Goal: Browse casually: Explore the website without a specific task or goal

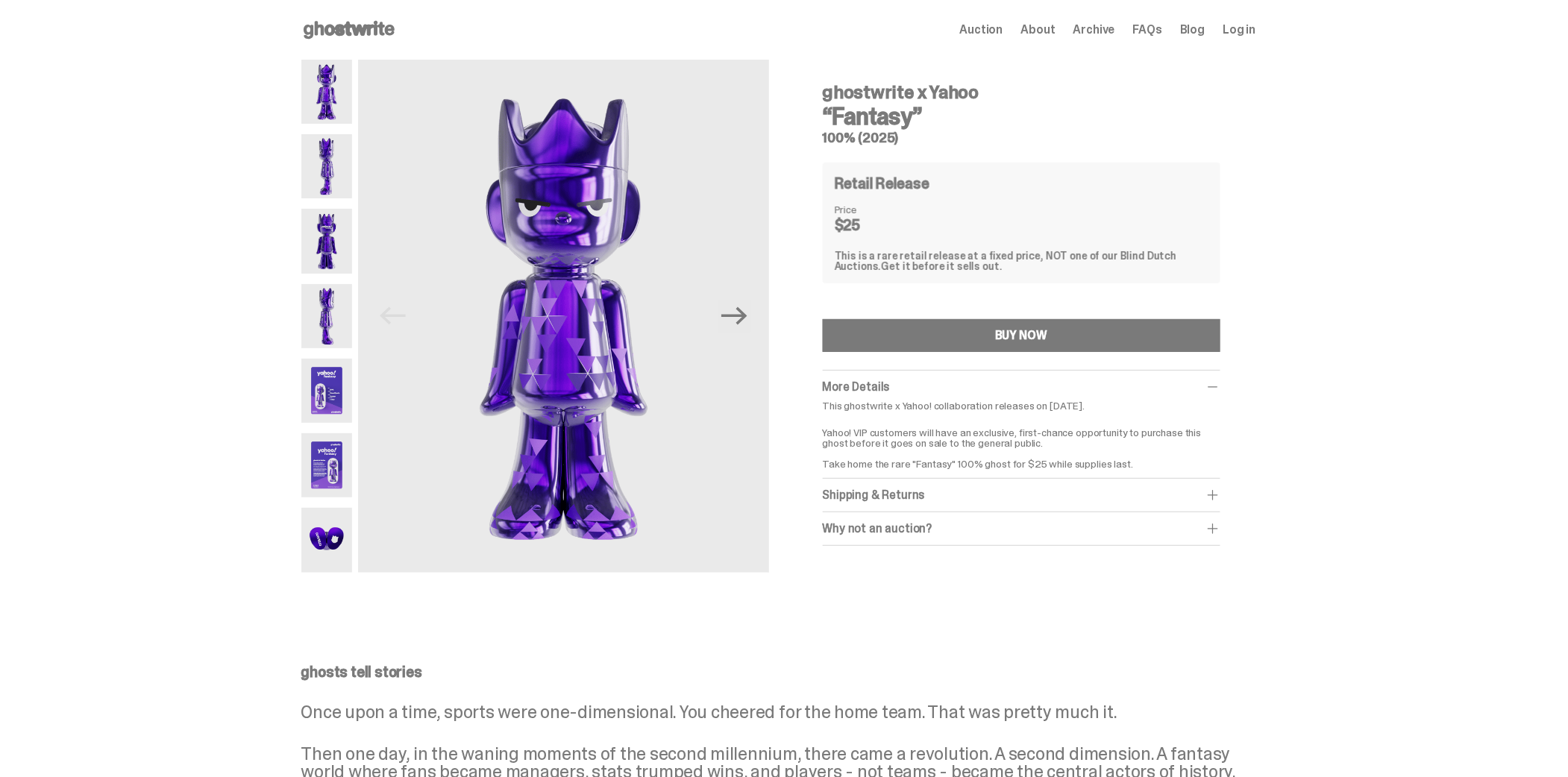
click at [326, 395] on img at bounding box center [327, 391] width 51 height 64
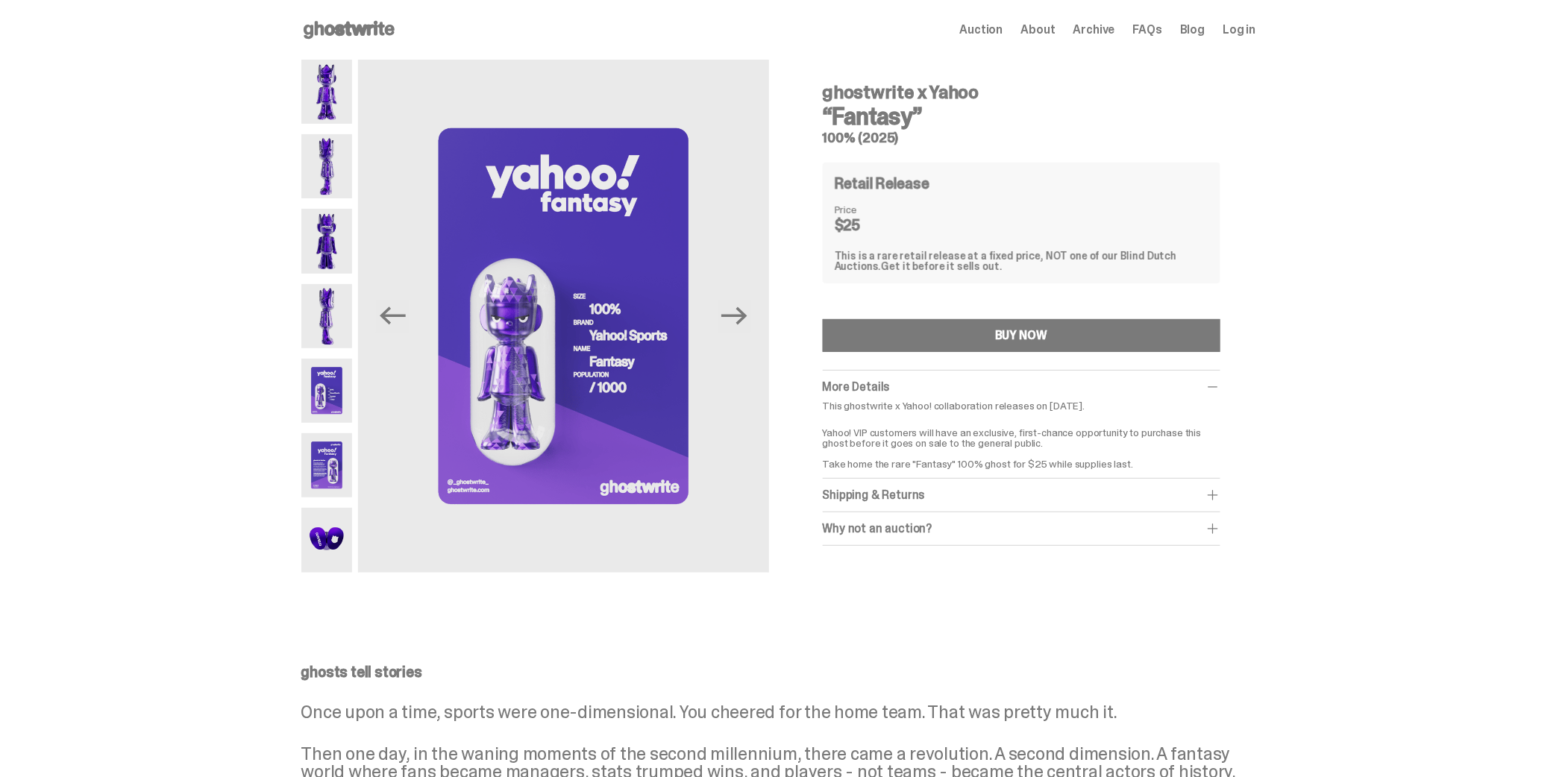
click at [325, 309] on img at bounding box center [327, 316] width 51 height 64
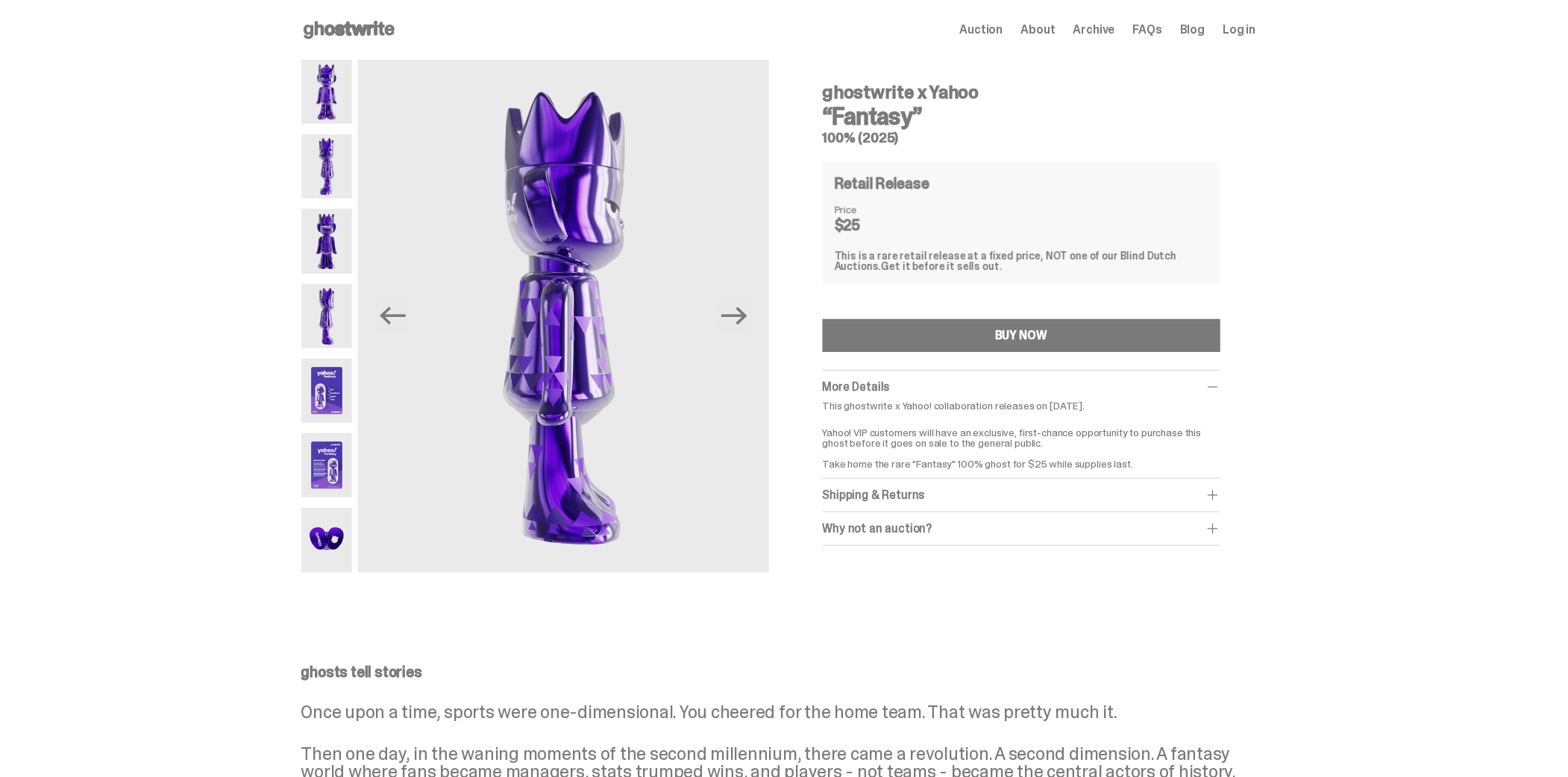
click at [334, 532] on img at bounding box center [327, 540] width 51 height 64
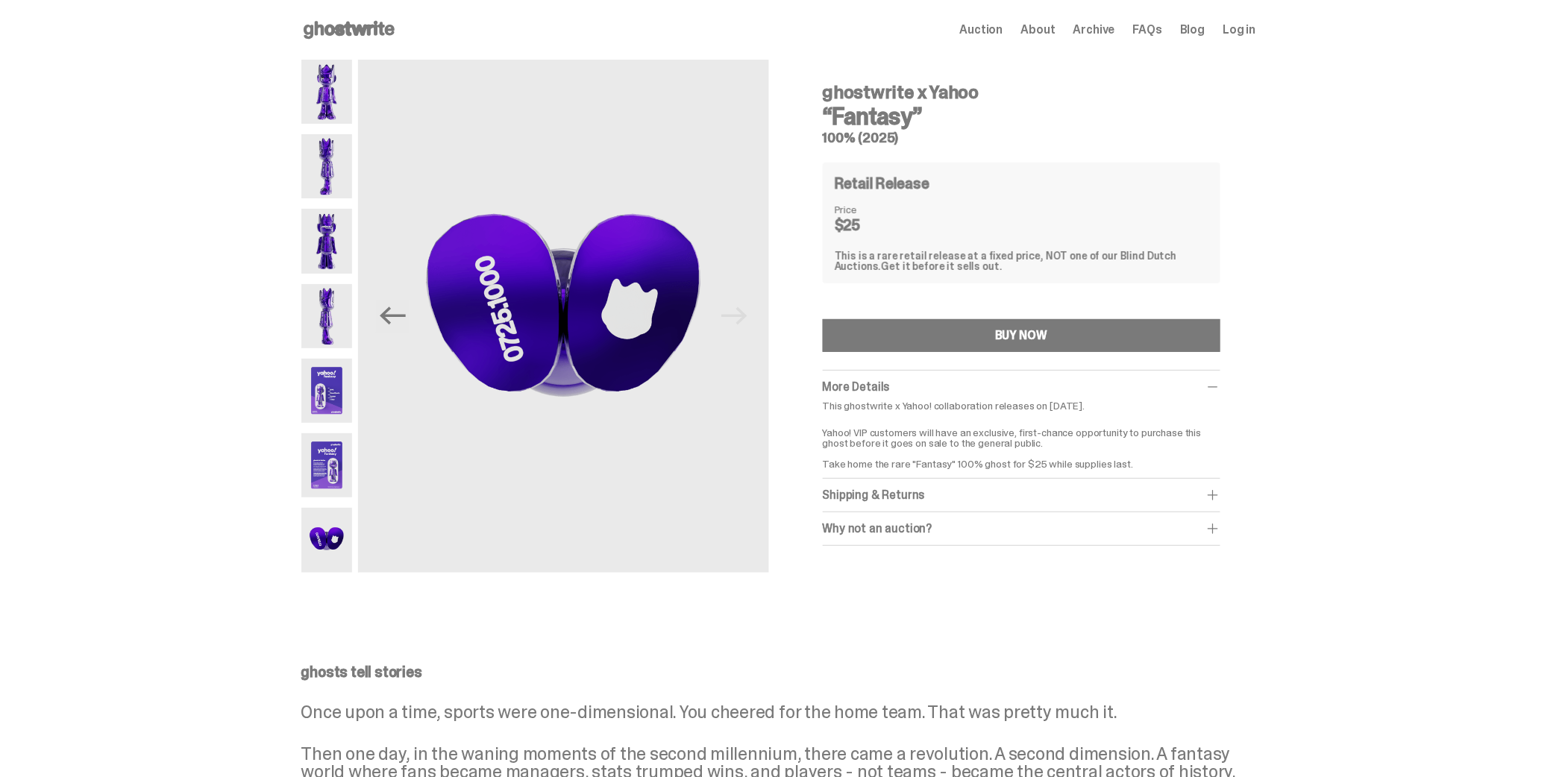
click at [326, 458] on img at bounding box center [327, 465] width 51 height 64
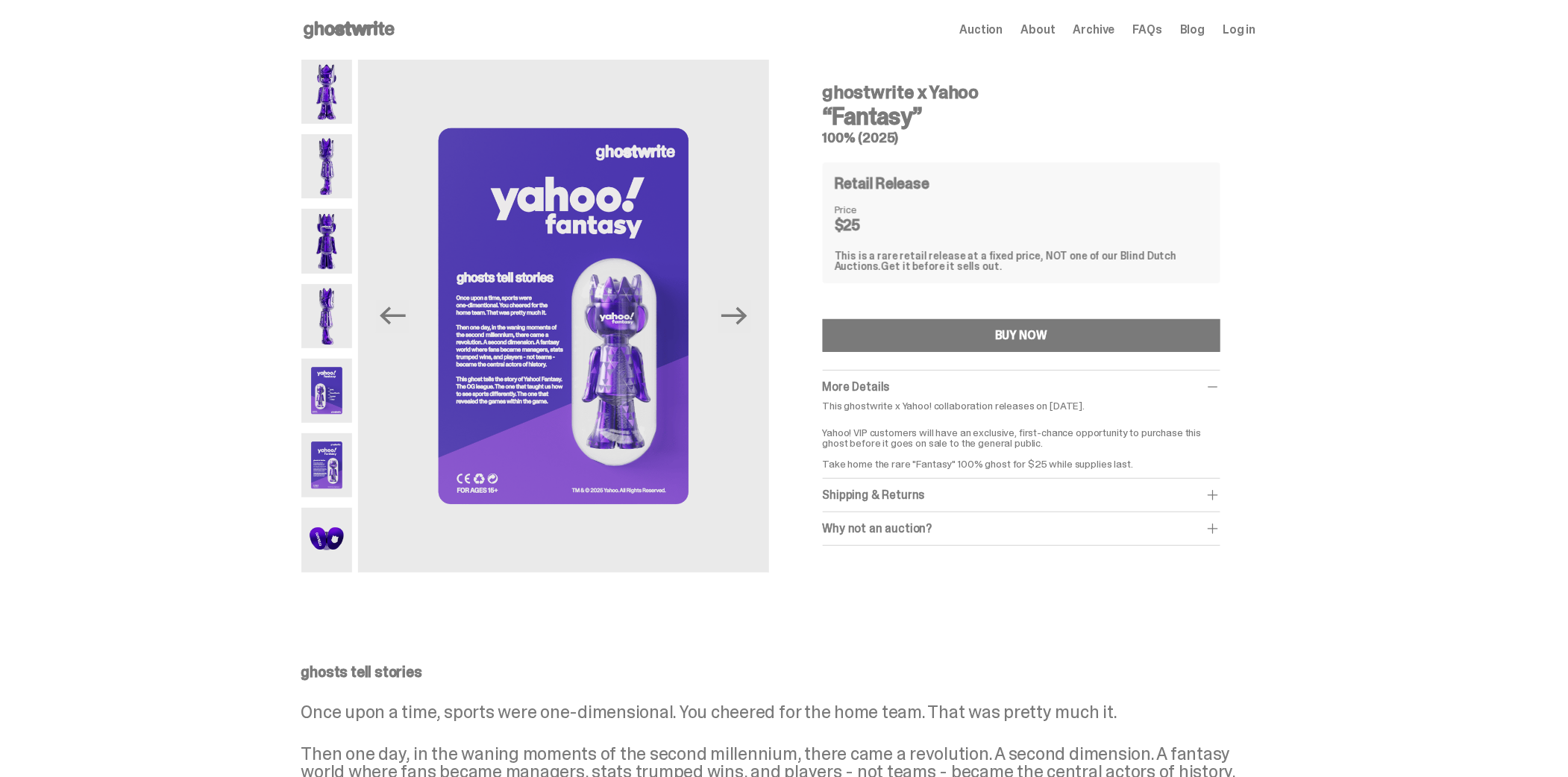
click at [332, 394] on img at bounding box center [327, 391] width 51 height 64
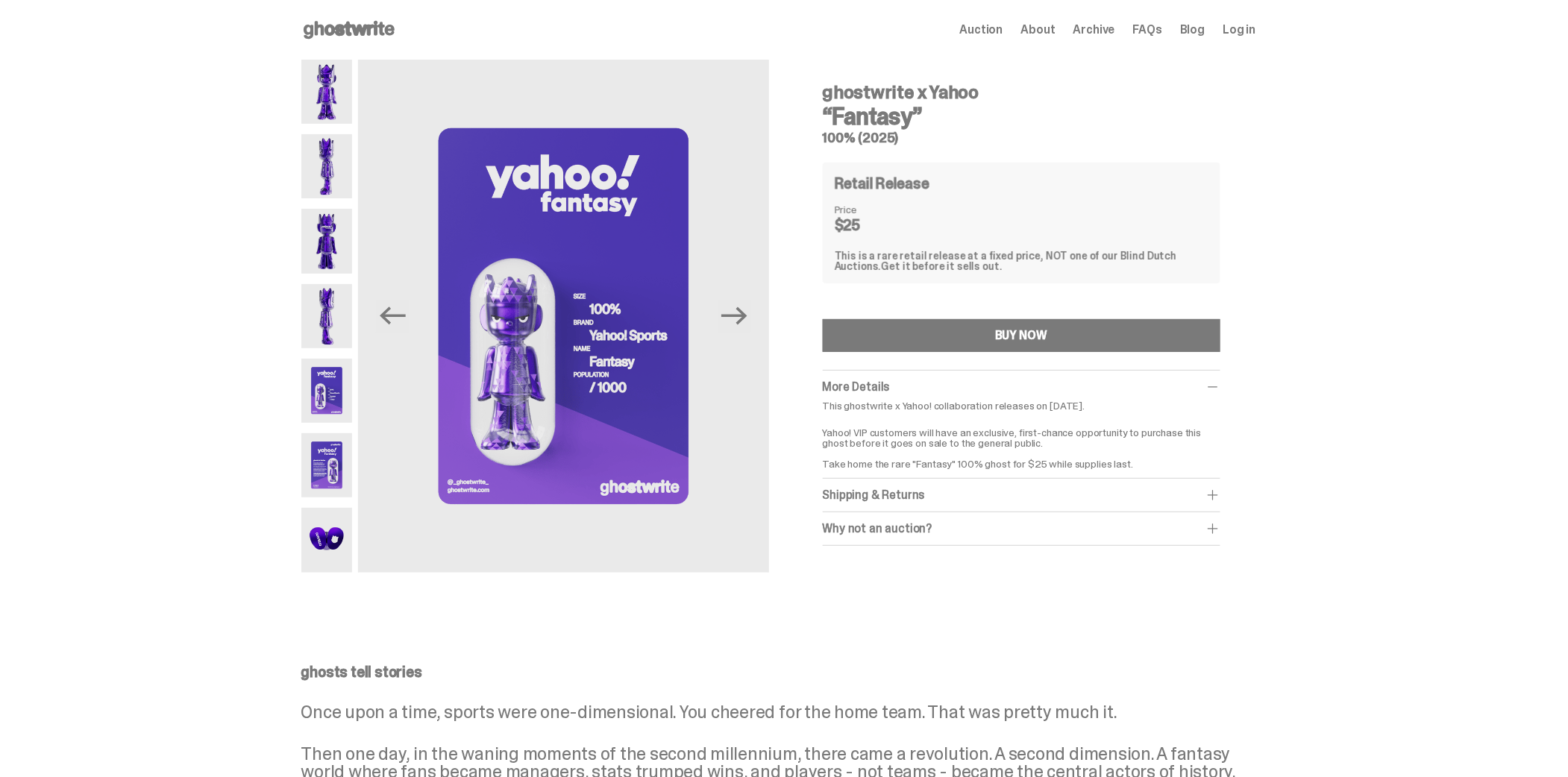
click at [330, 317] on img at bounding box center [327, 316] width 51 height 64
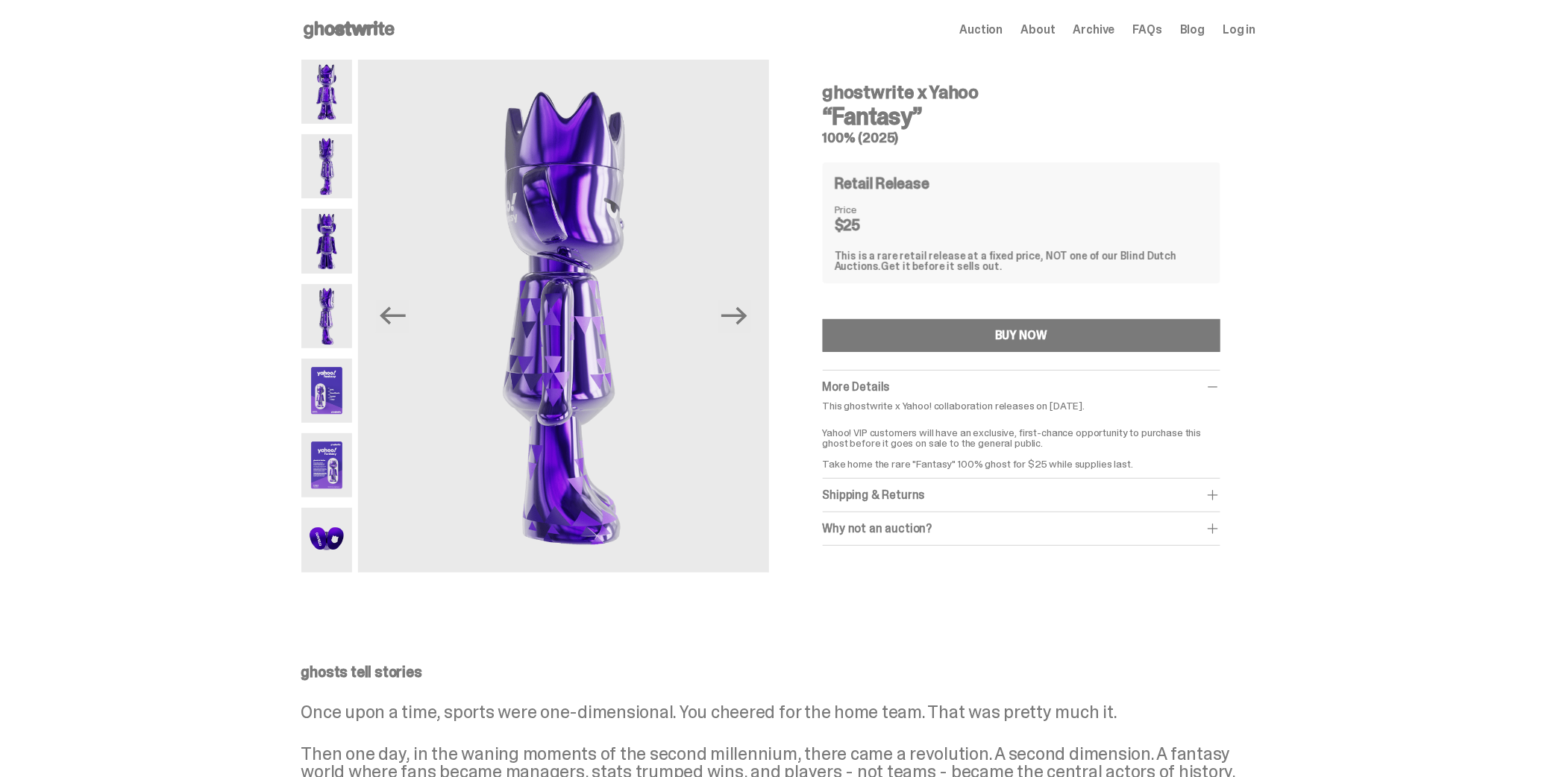
click at [330, 230] on img at bounding box center [327, 240] width 51 height 64
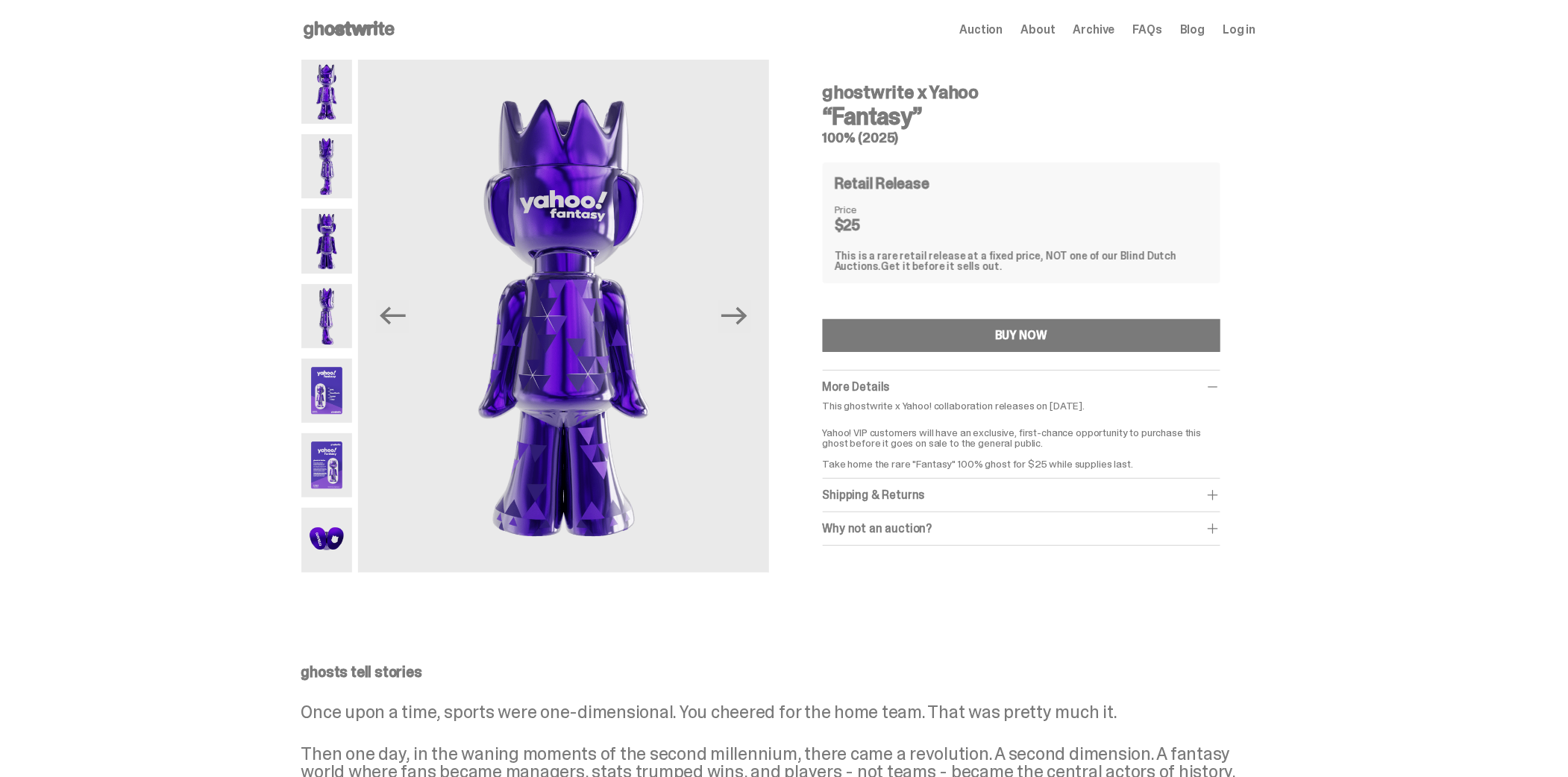
click at [323, 176] on img at bounding box center [327, 166] width 51 height 64
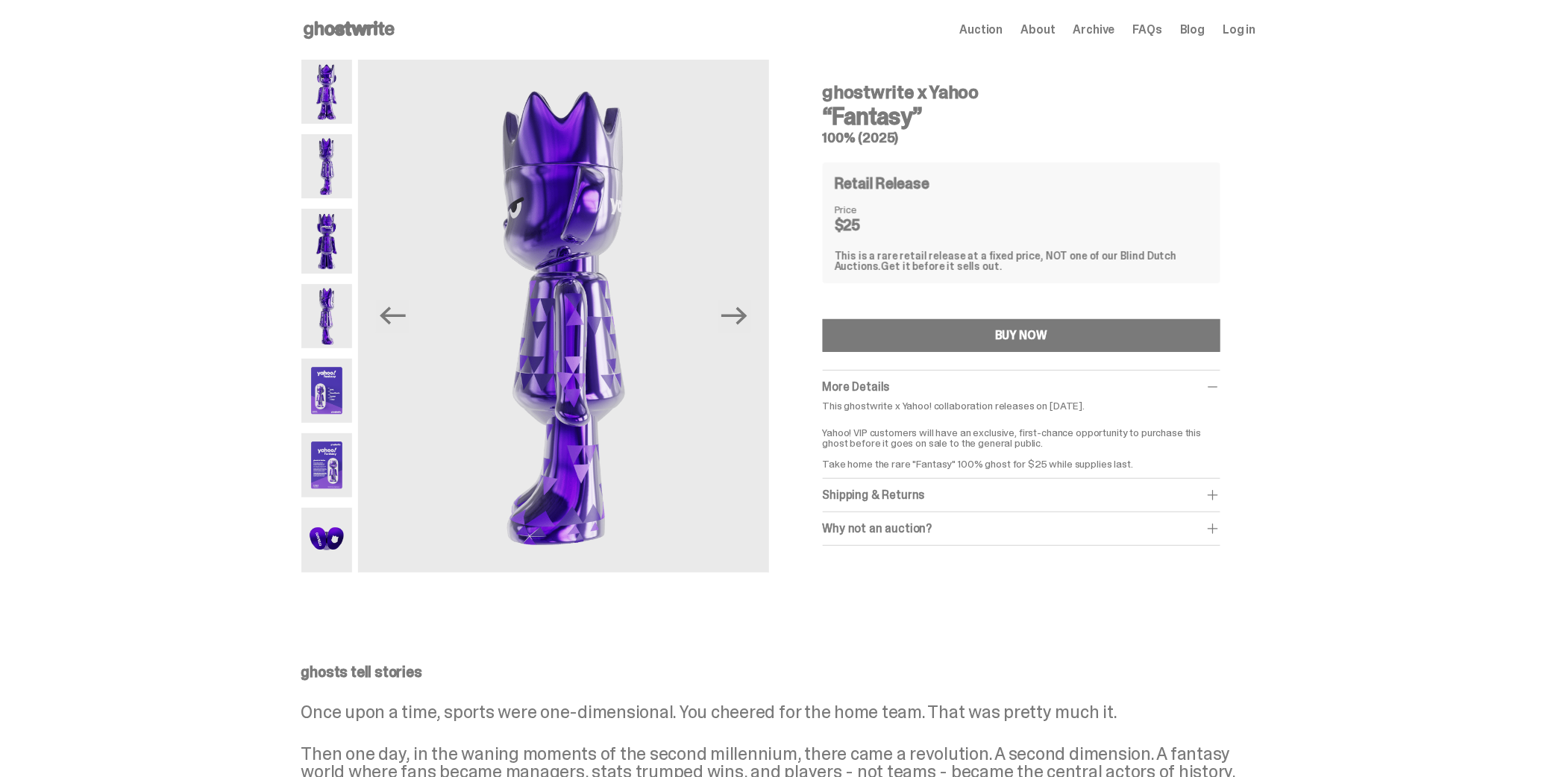
click at [334, 100] on img at bounding box center [327, 92] width 51 height 64
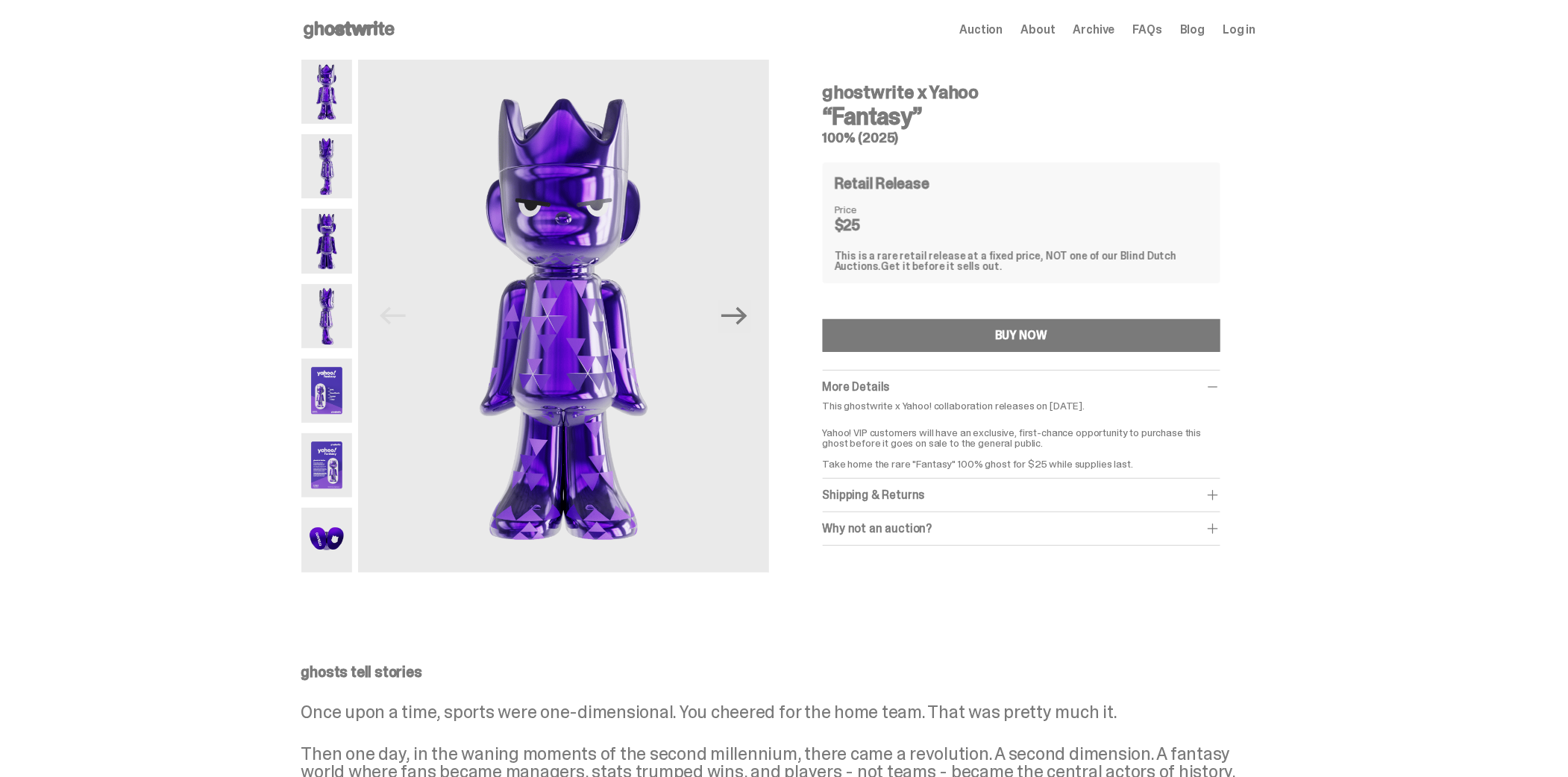
click at [323, 237] on img at bounding box center [327, 240] width 51 height 64
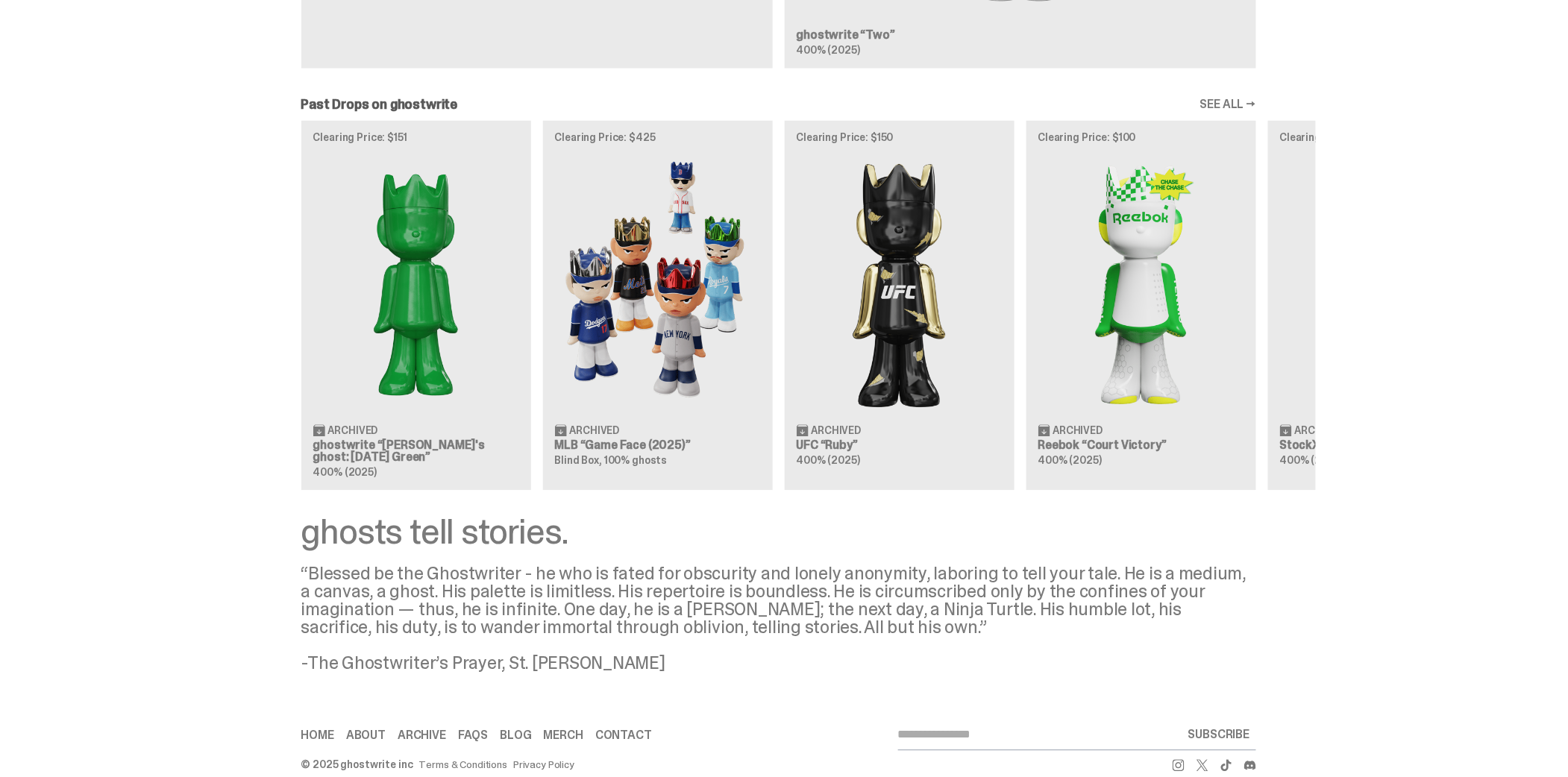
scroll to position [1210, 0]
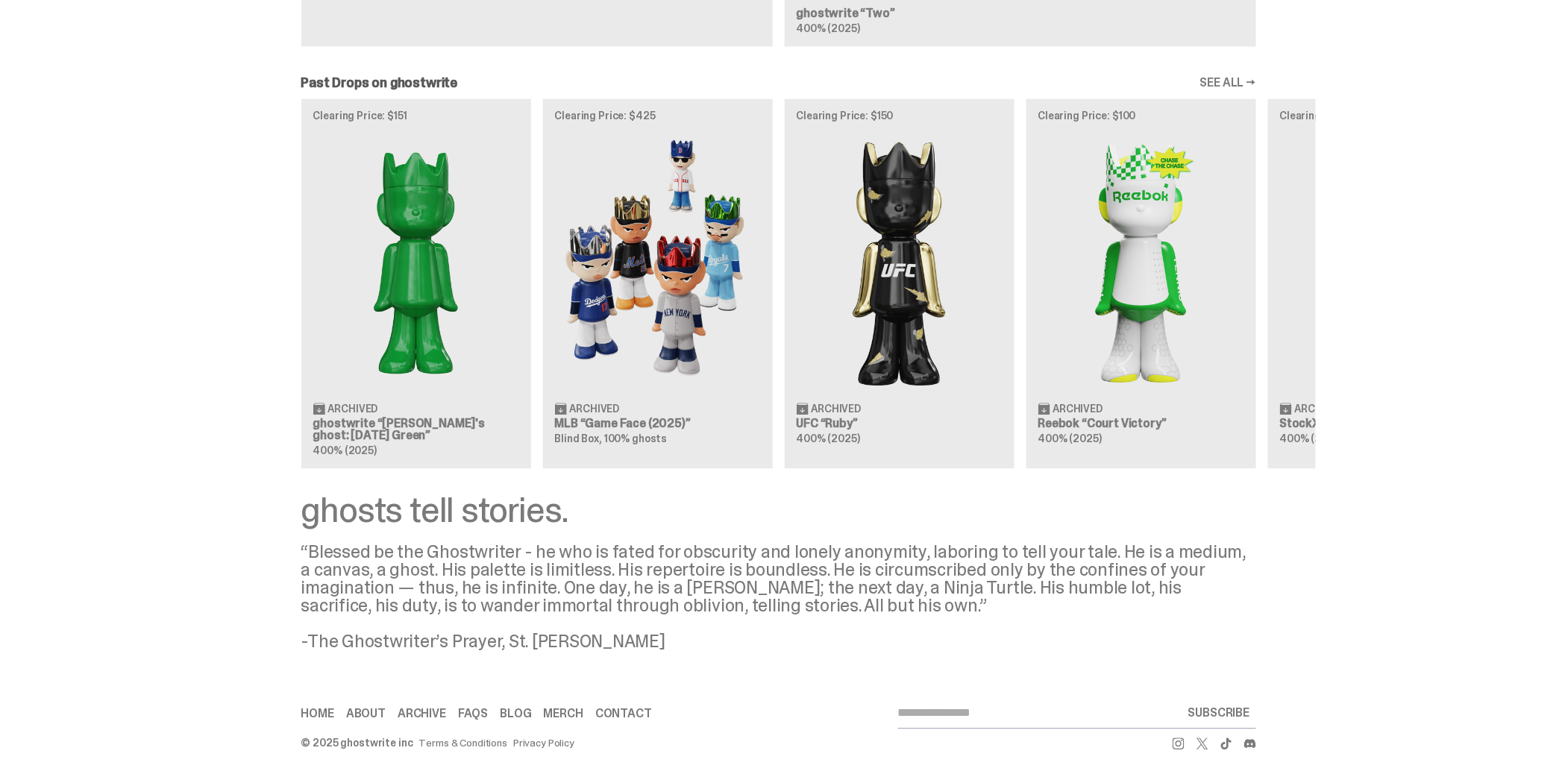
click at [664, 270] on div "Clearing Price: $151 Archived ghostwrite “[PERSON_NAME]'s ghost: [DATE] Green” …" at bounding box center [779, 283] width 1074 height 370
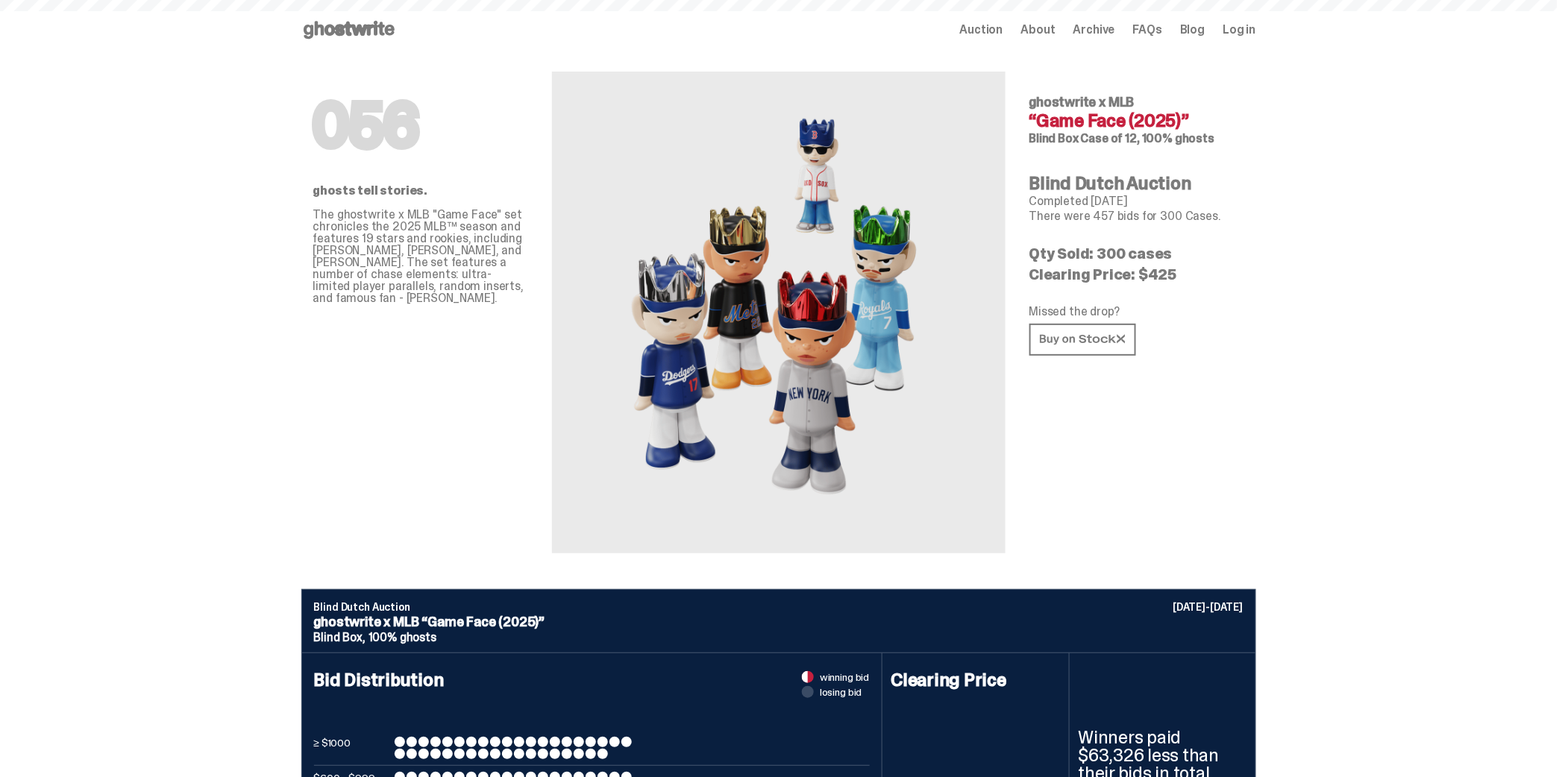
scroll to position [1210, 0]
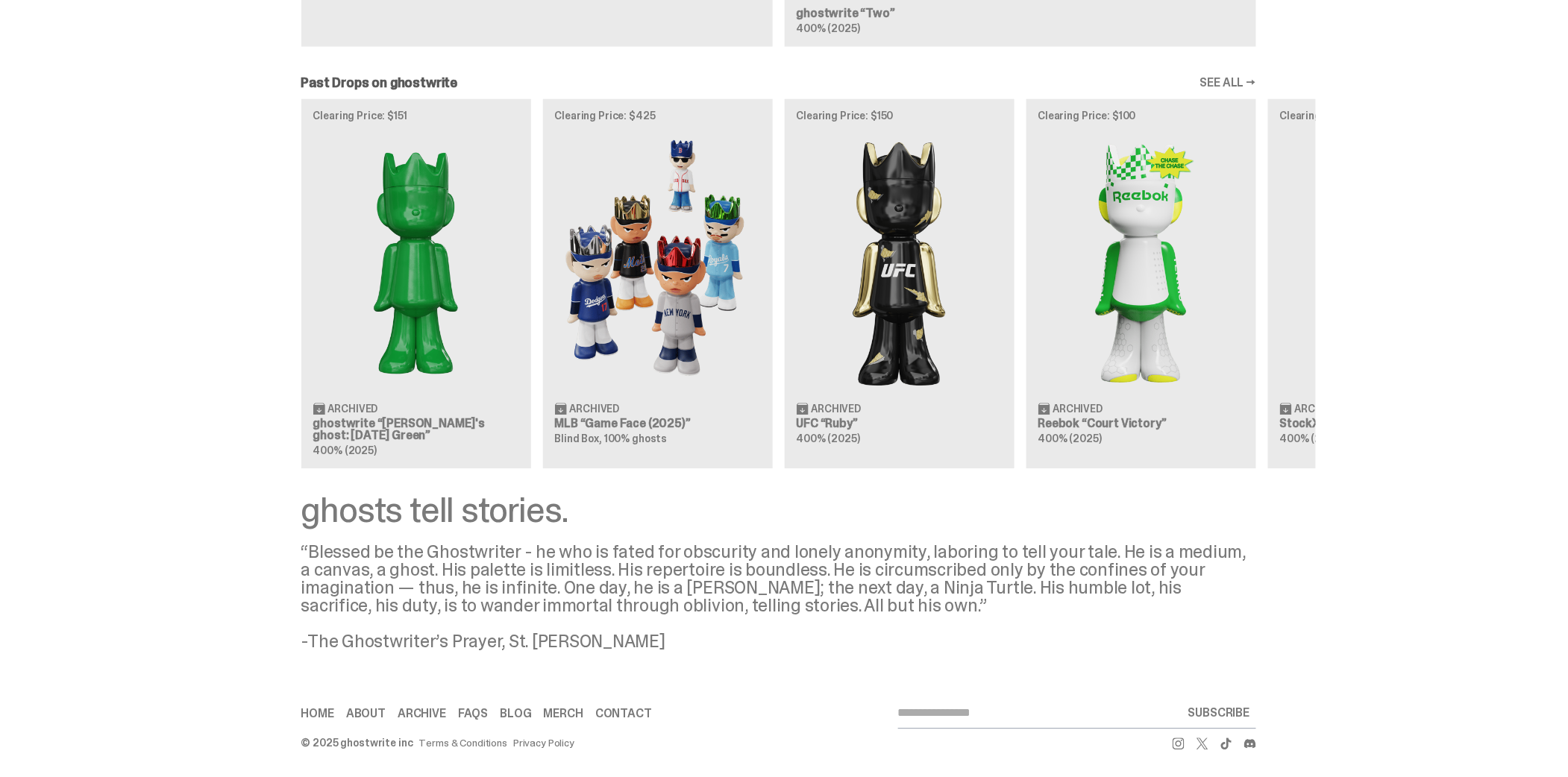
click at [913, 276] on div "Clearing Price: $151 Archived ghostwrite “[PERSON_NAME]'s ghost: [DATE] Green” …" at bounding box center [779, 283] width 1074 height 370
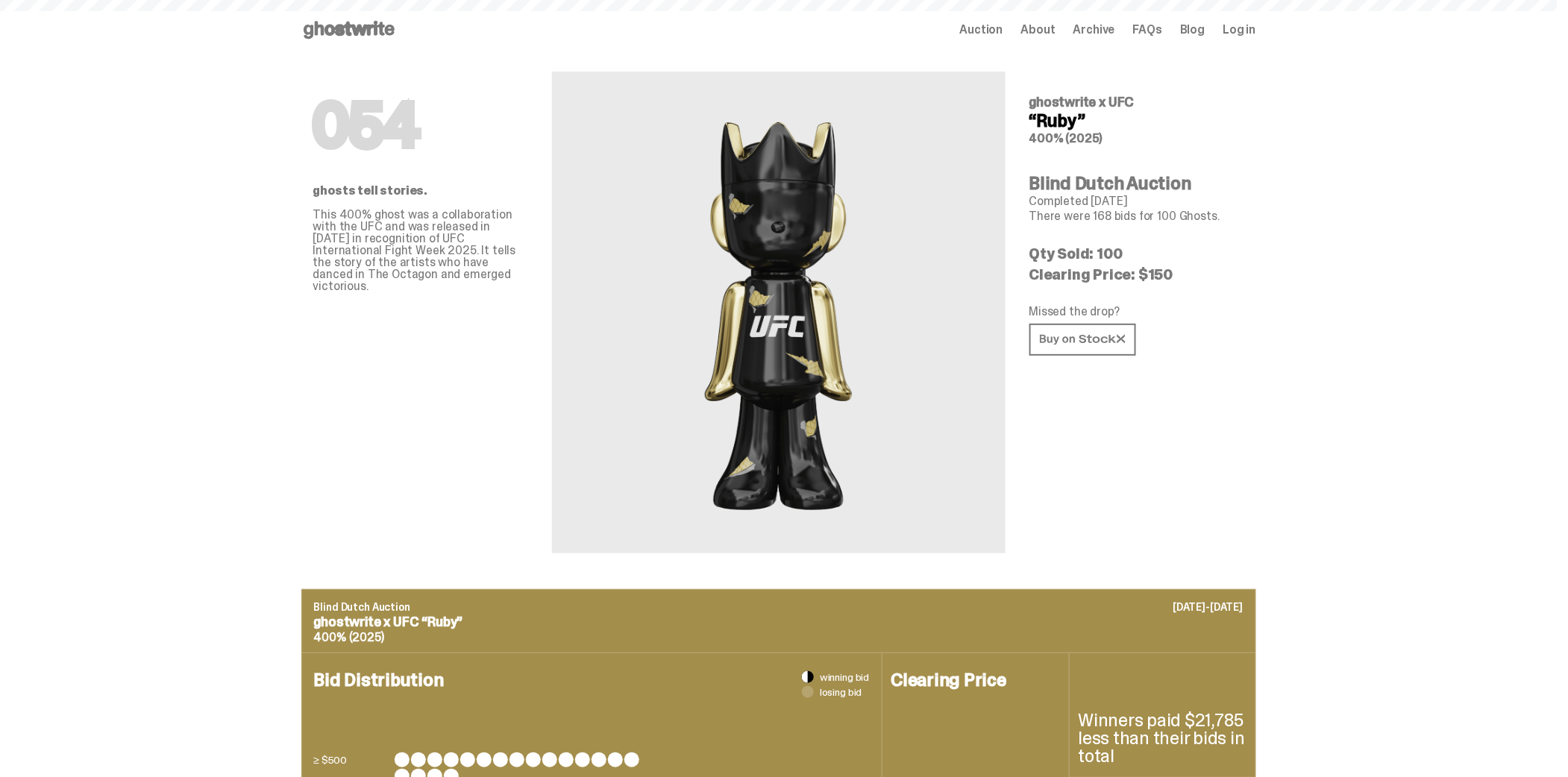
scroll to position [1210, 0]
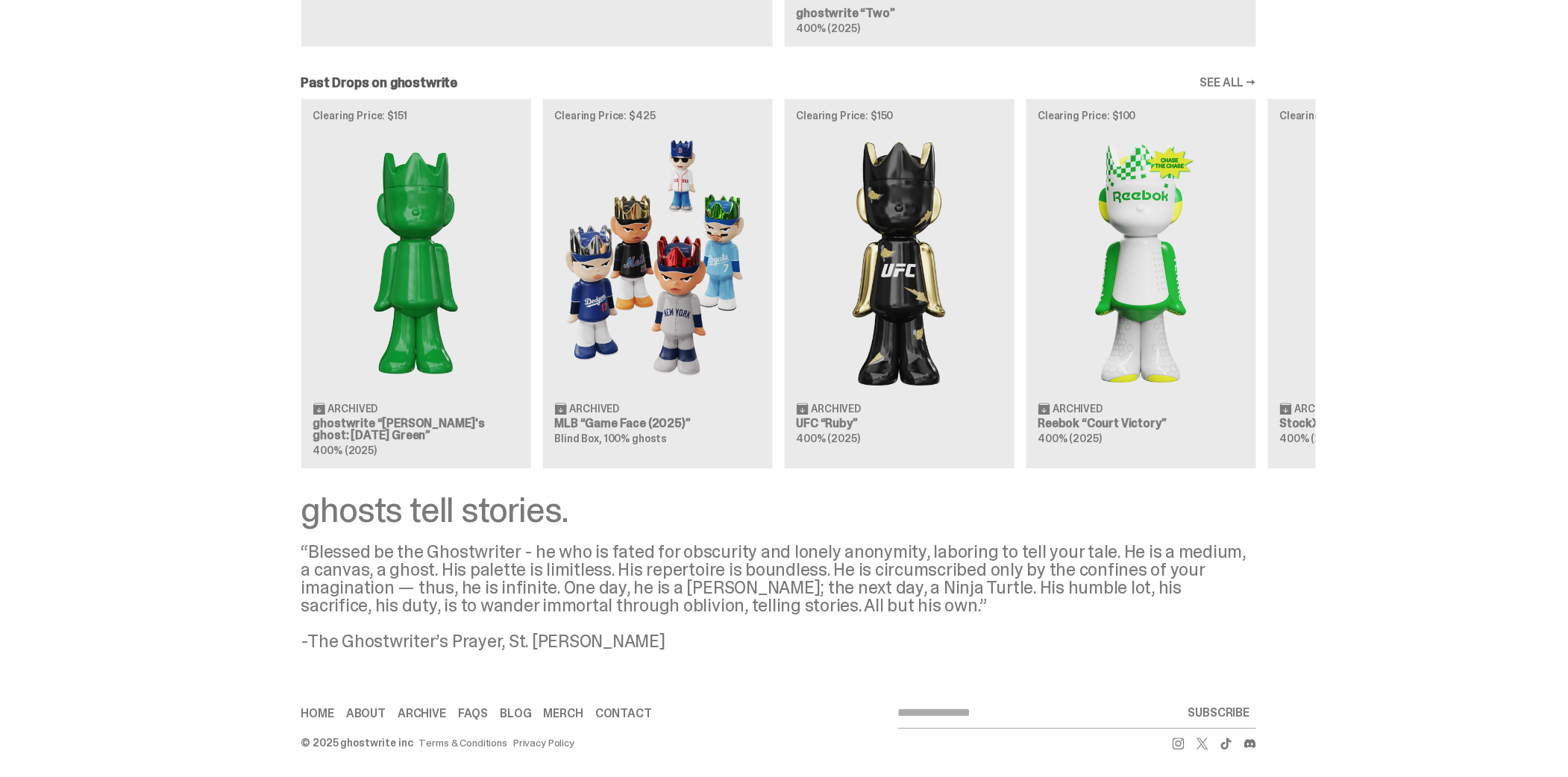
click at [1233, 81] on link "SEE ALL →" at bounding box center [1228, 82] width 56 height 12
